Goal: Task Accomplishment & Management: Use online tool/utility

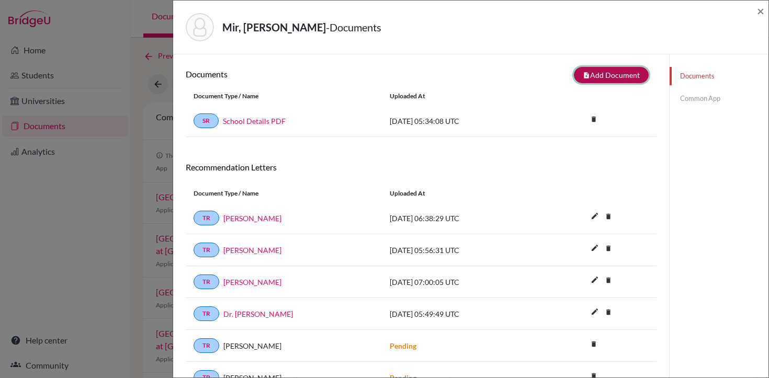
click at [620, 77] on button "note_add Add Document" at bounding box center [611, 75] width 75 height 16
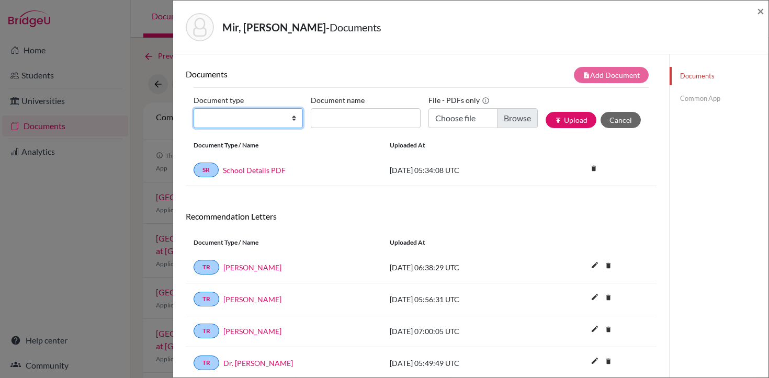
click at [261, 113] on select "Change explanation for Common App reports Counselor recommendation Internationa…" at bounding box center [248, 118] width 109 height 20
select select "1"
click at [194, 108] on select "Change explanation for Common App reports Counselor recommendation Internationa…" at bounding box center [248, 118] width 109 height 20
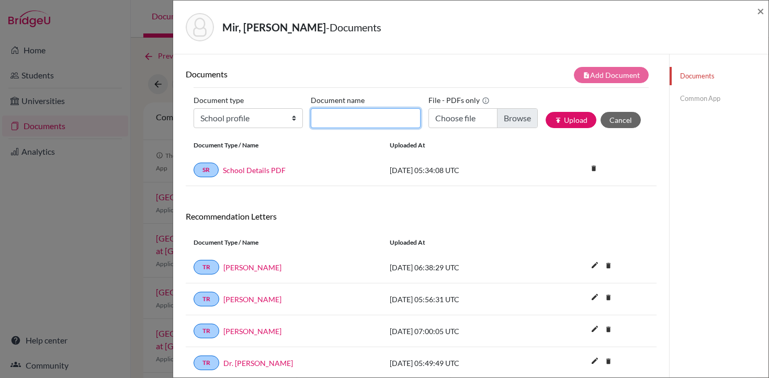
click at [379, 113] on input "Document name" at bounding box center [365, 118] width 109 height 20
type input "High School Profile 2025-26"
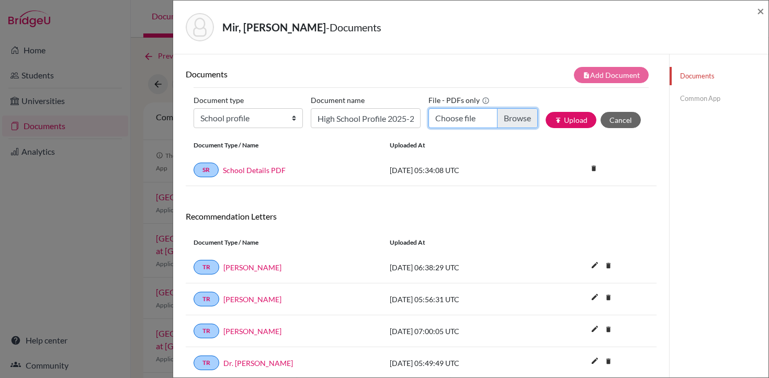
click at [510, 126] on input "Choose file" at bounding box center [482, 118] width 109 height 20
type input "C:\fakepath\LAS HS PROFILE [DATE]-[DATE].pdf"
click at [562, 128] on div "Document type Change explanation for Common App reports Counselor recommendatio…" at bounding box center [421, 114] width 455 height 44
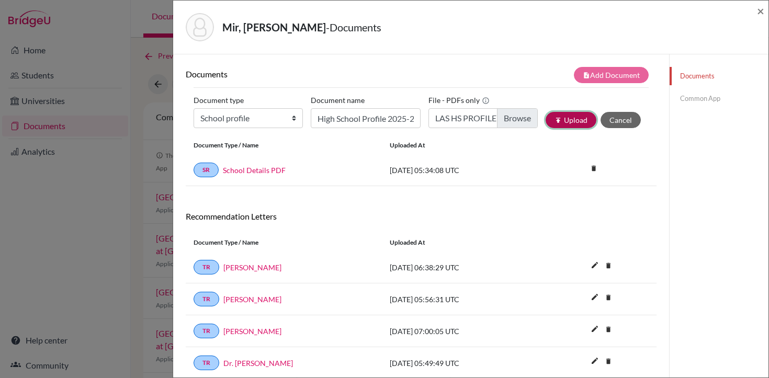
click at [570, 122] on button "publish Upload" at bounding box center [571, 120] width 51 height 16
